Goal: Information Seeking & Learning: Find specific fact

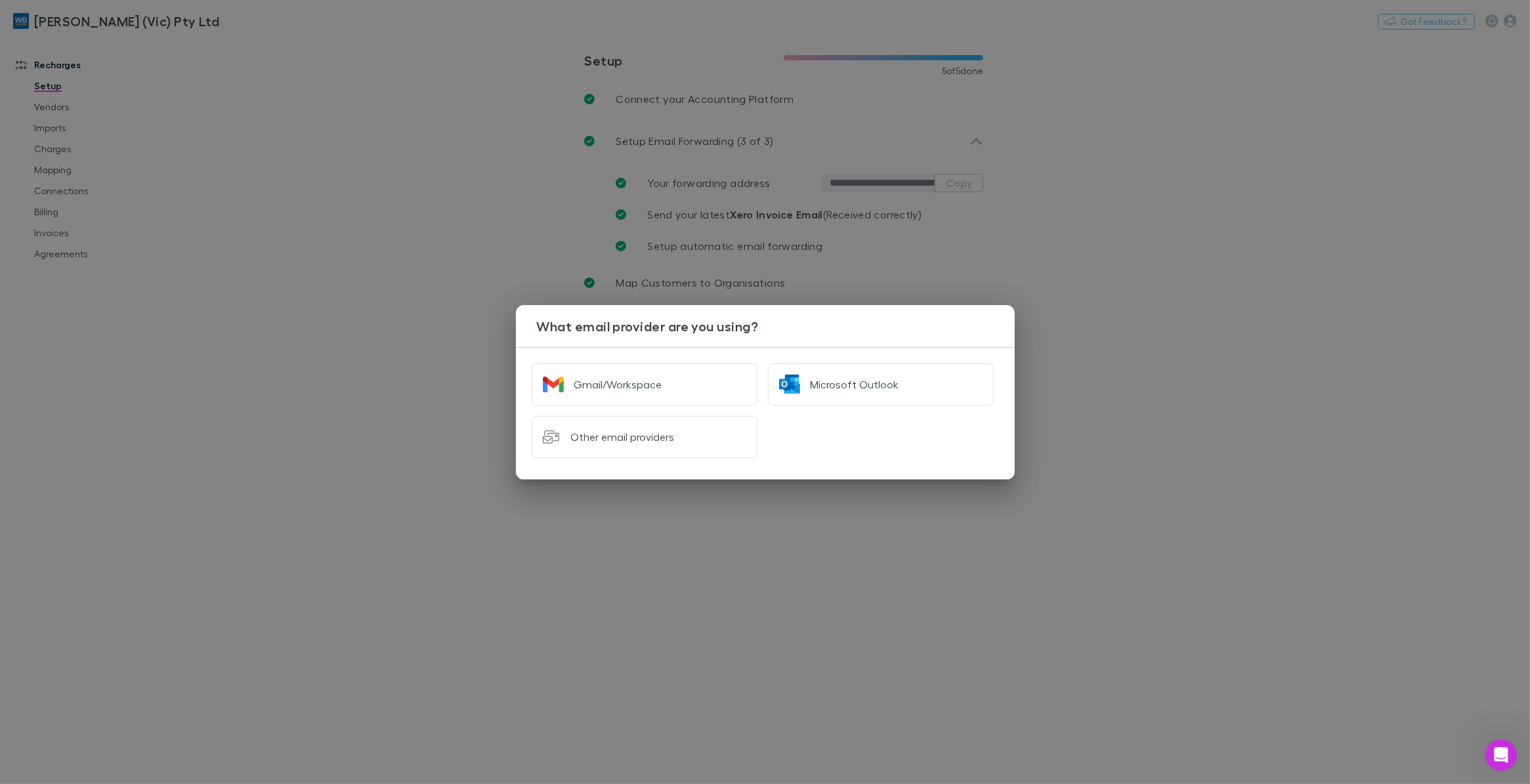
click at [1210, 169] on div "What email provider are you using? Gmail/Workspace Microsoft Outlook Other emai…" at bounding box center [765, 392] width 1530 height 784
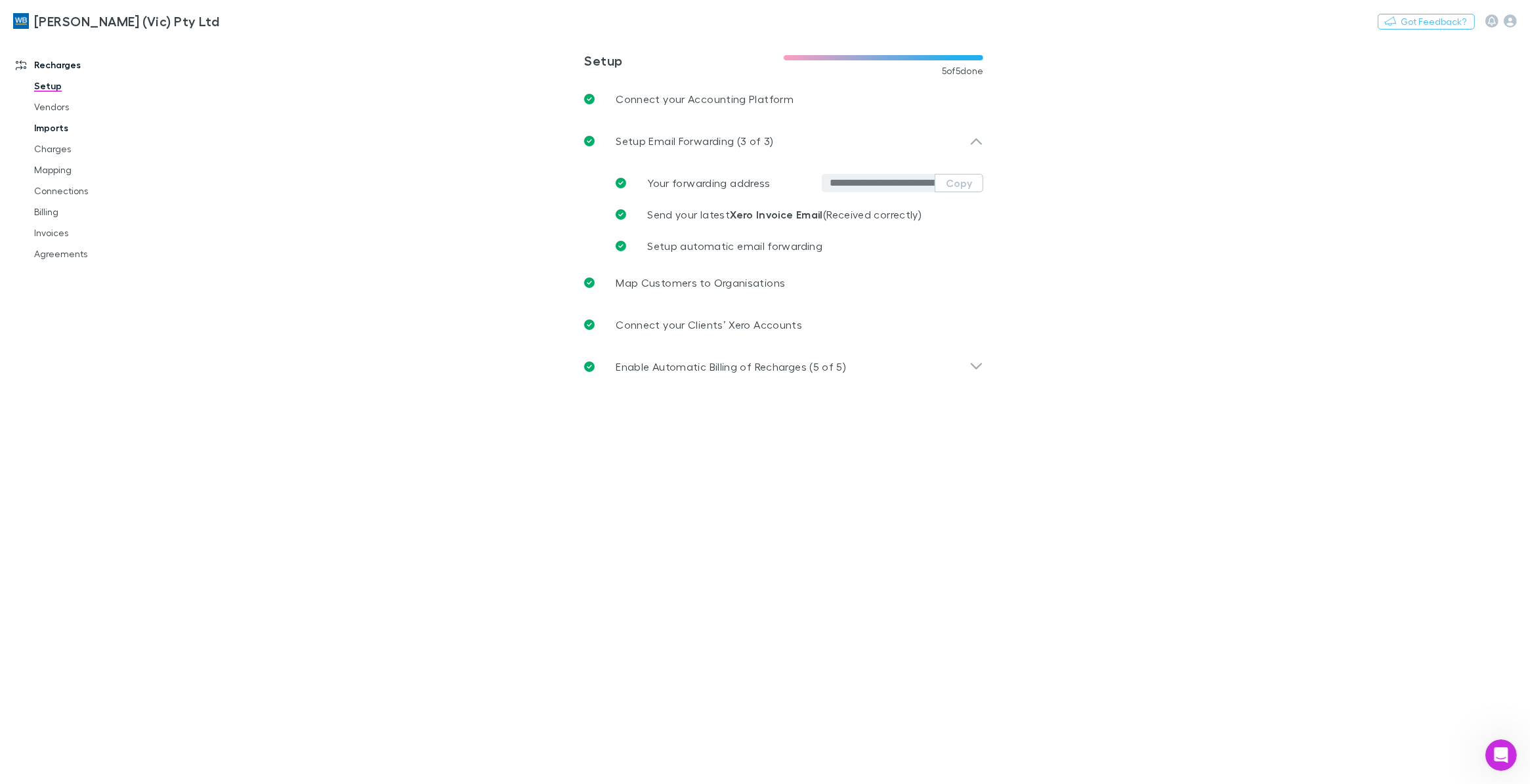
drag, startPoint x: 58, startPoint y: 151, endPoint x: 47, endPoint y: 137, distance: 17.8
click at [57, 151] on link "Charges" at bounding box center [102, 149] width 163 height 21
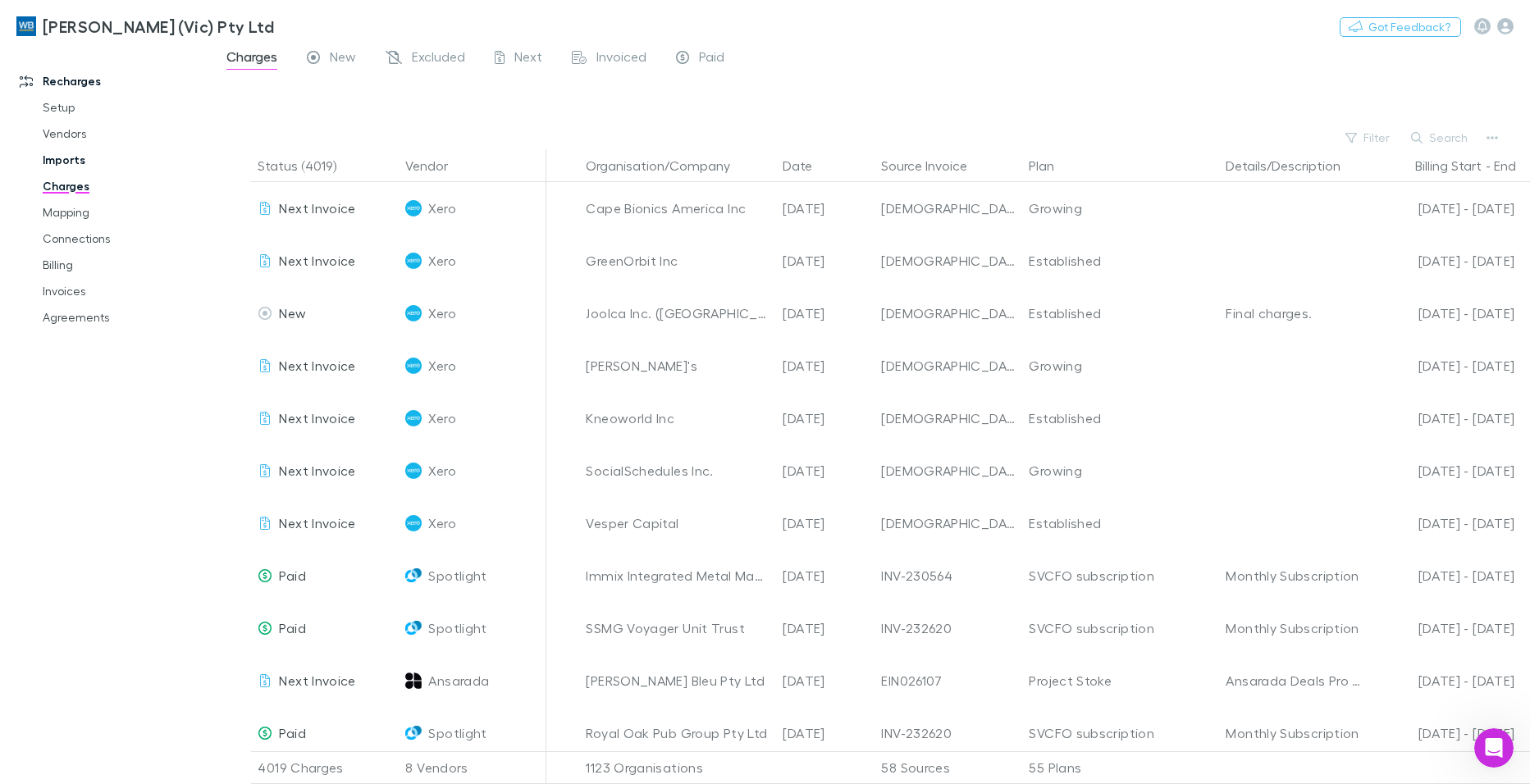
click at [59, 171] on link "Imports" at bounding box center [123, 160] width 195 height 26
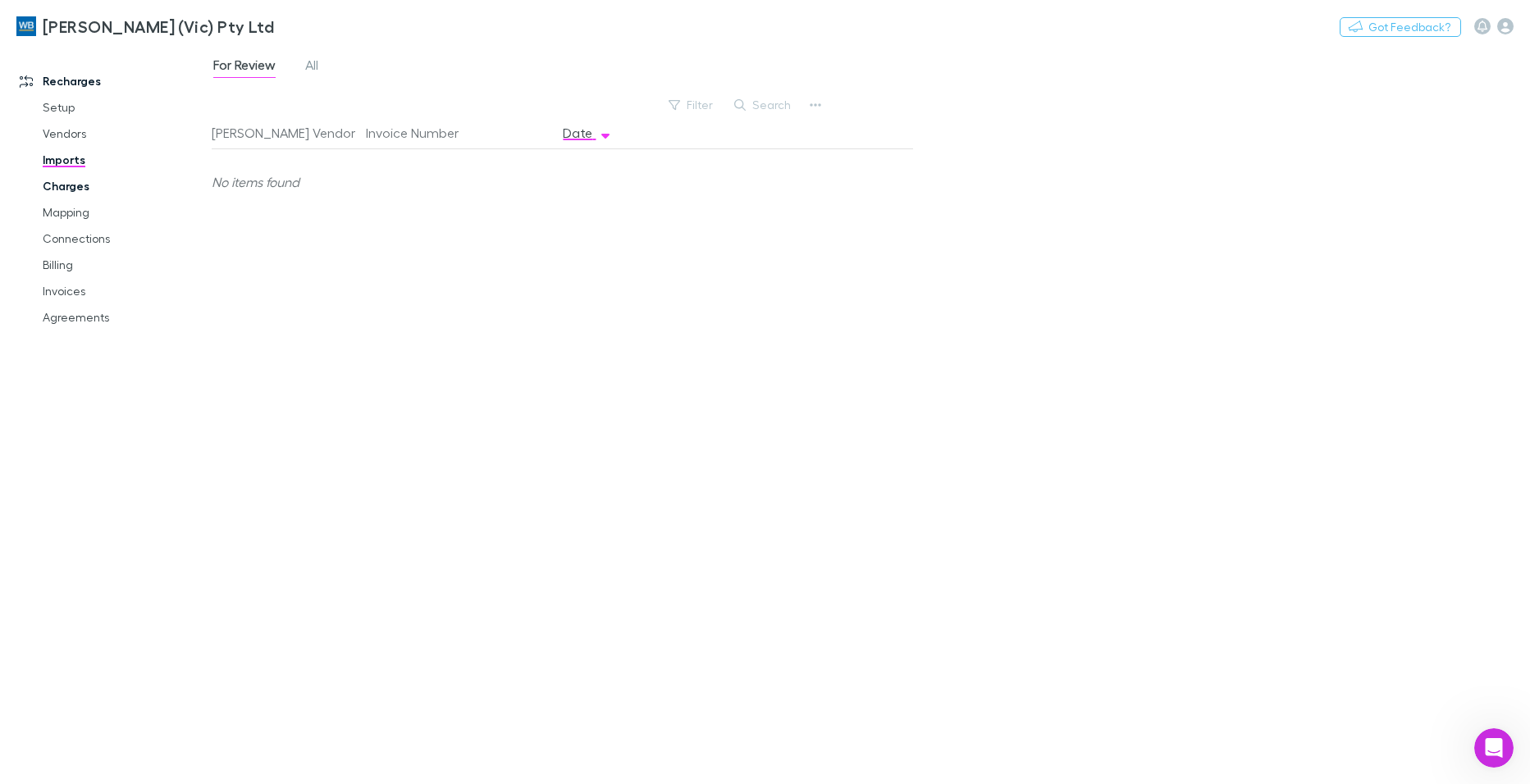
click at [63, 187] on link "Charges" at bounding box center [123, 186] width 195 height 26
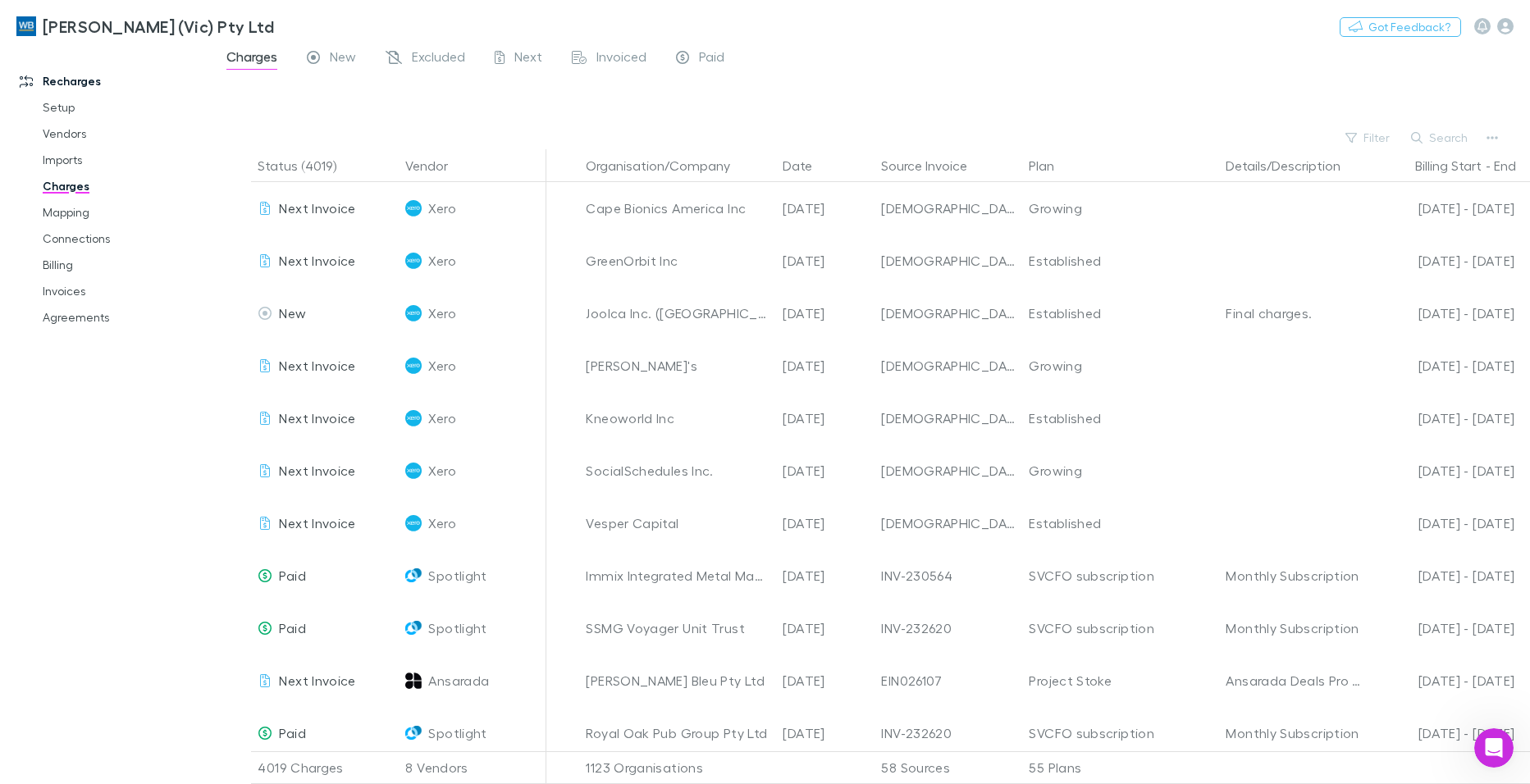
click at [1441, 139] on button "Search" at bounding box center [1440, 137] width 75 height 20
click at [0, 0] on input "text" at bounding box center [0, 0] width 0 height 0
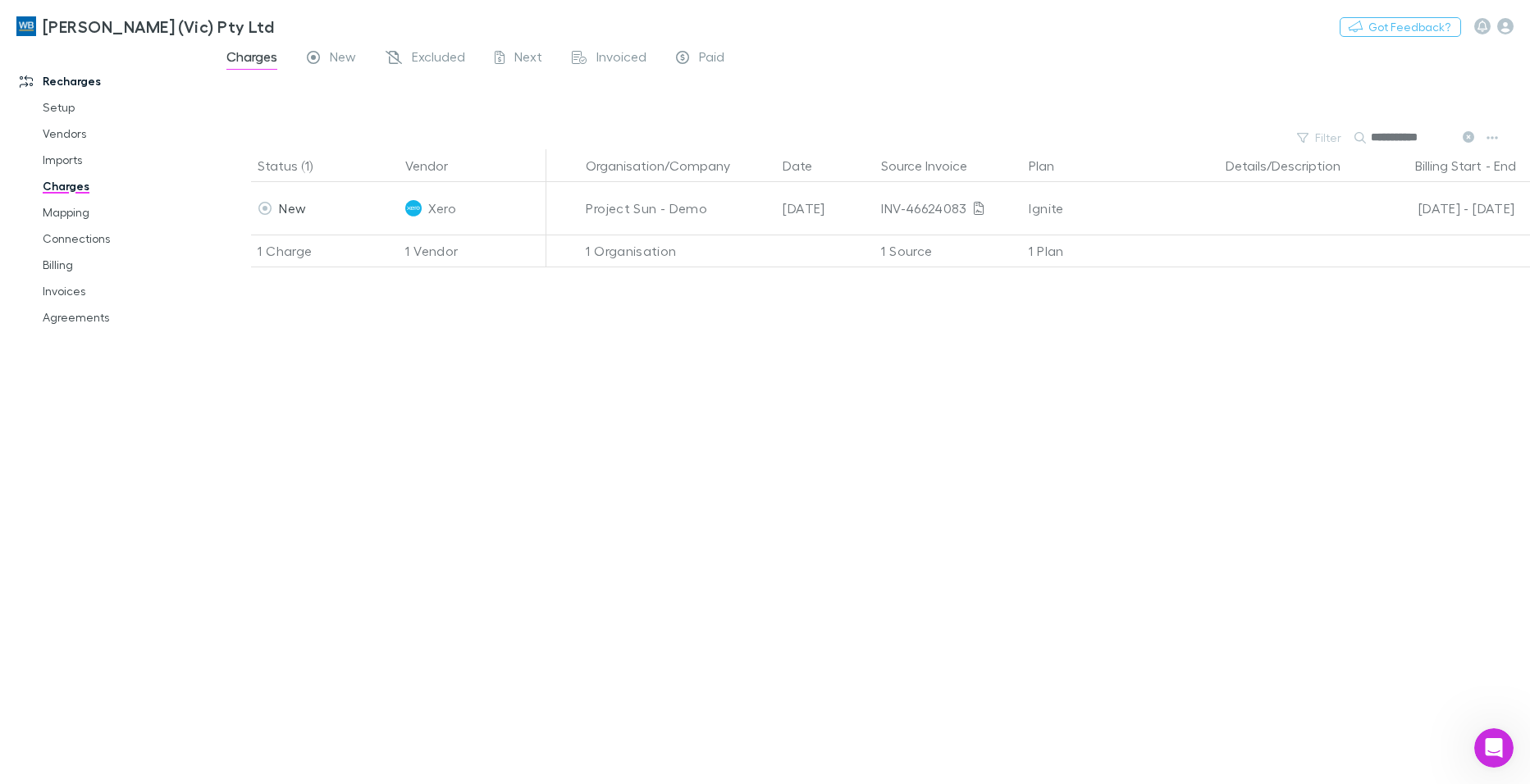
type input "**********"
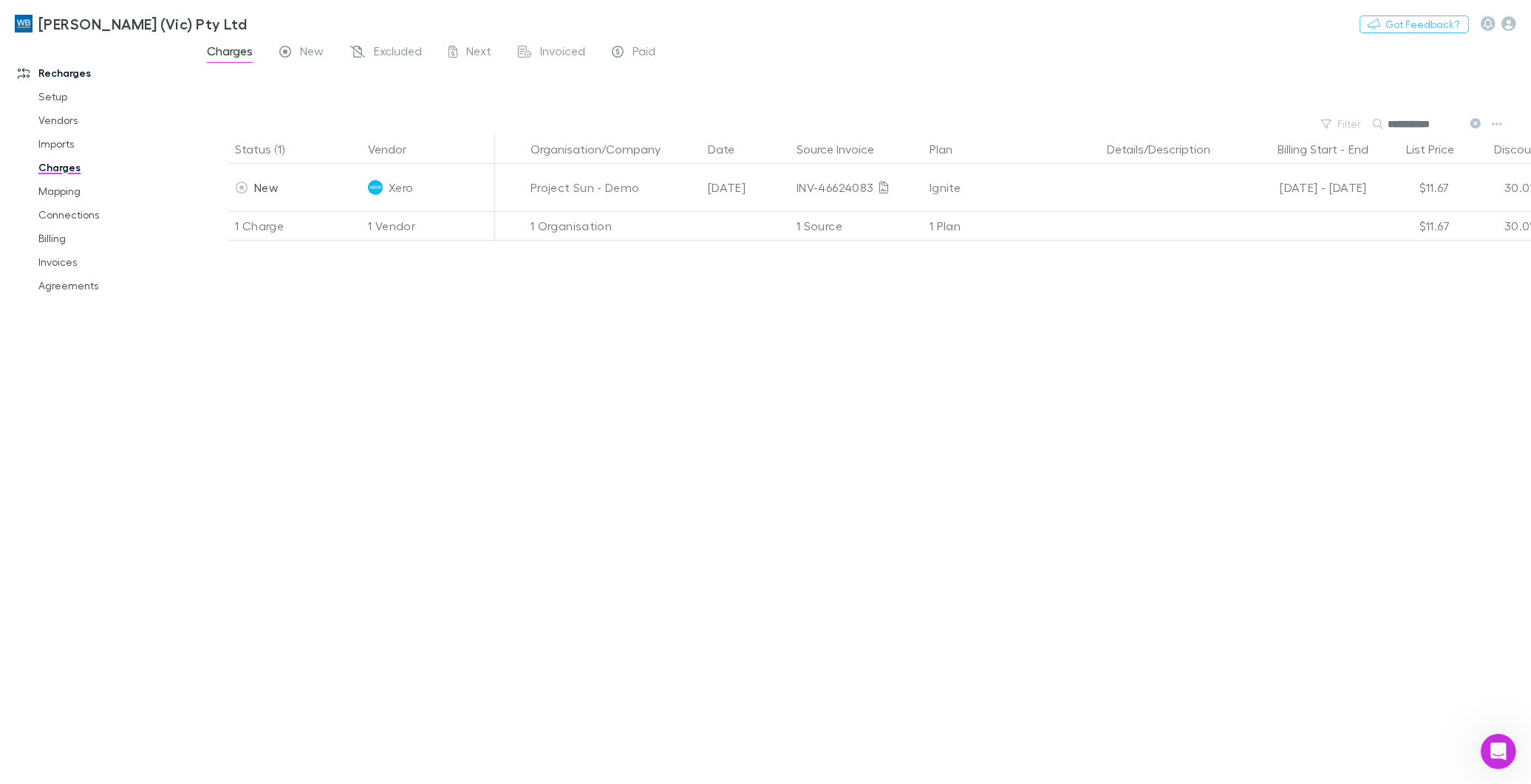
click at [1176, 377] on div "Status (1) Vendor Organisation/Company Date Source Invoice Plan Details/Descrip…" at bounding box center [862, 459] width 1337 height 650
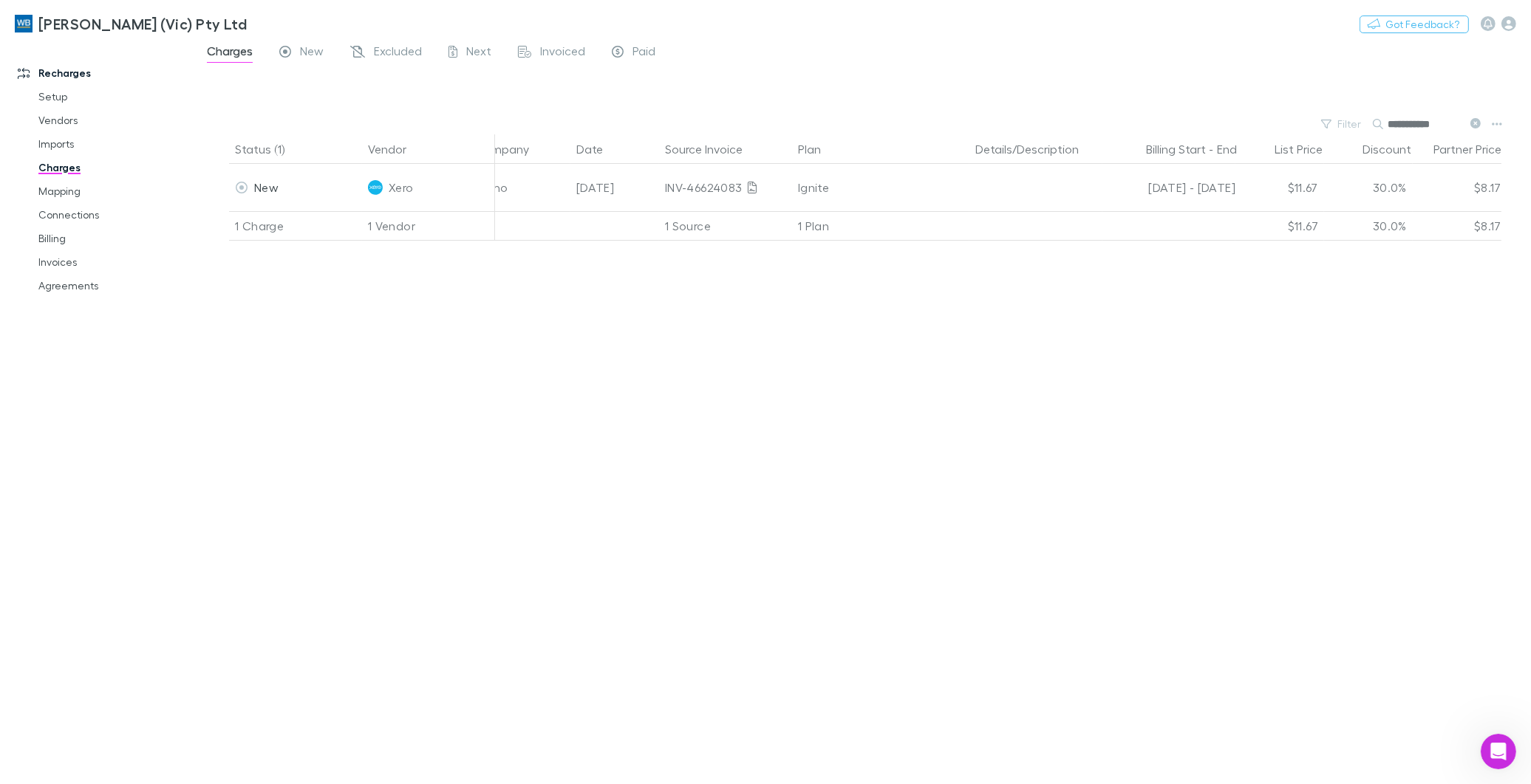
scroll to position [0, 164]
